Goal: Register for event/course

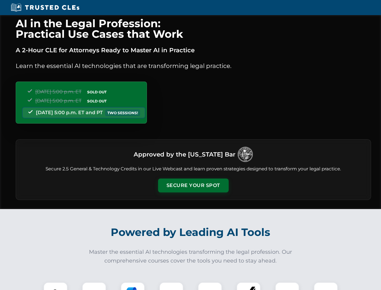
click at [193, 185] on button "Secure Your Spot" at bounding box center [193, 185] width 71 height 14
click at [56, 286] on img at bounding box center [55, 293] width 17 height 17
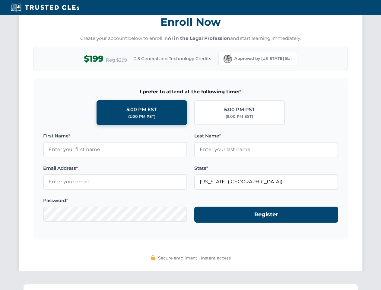
scroll to position [592, 0]
